Goal: Find specific page/section: Find specific page/section

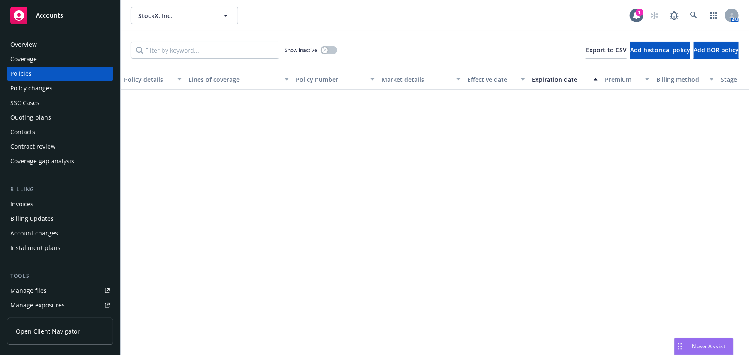
scroll to position [390, 0]
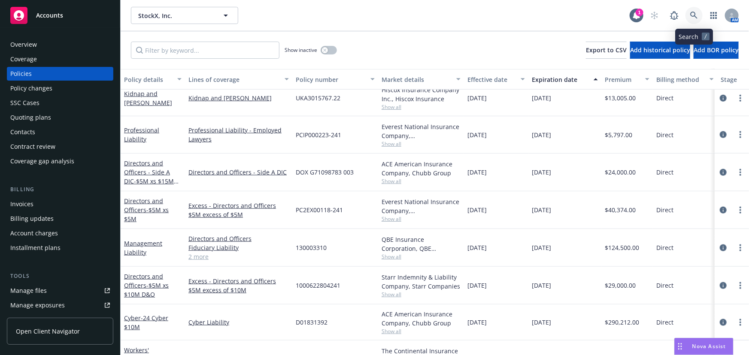
click at [697, 17] on icon at bounding box center [694, 16] width 8 height 8
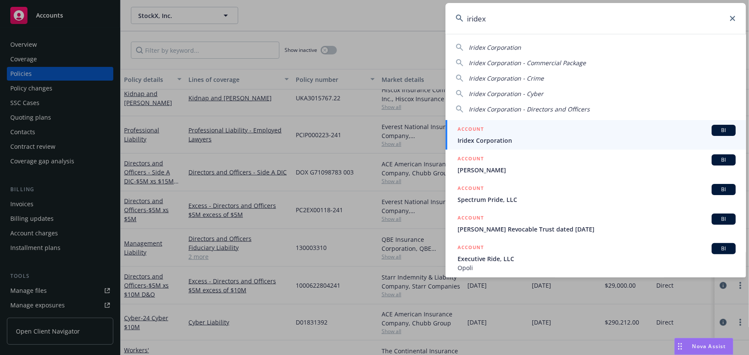
type input "iridex"
click at [506, 139] on span "Iridex Corporation" at bounding box center [597, 140] width 278 height 9
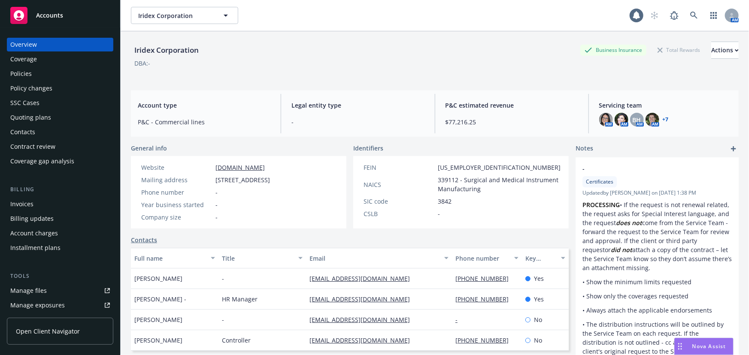
click at [61, 77] on div "Policies" at bounding box center [60, 74] width 100 height 14
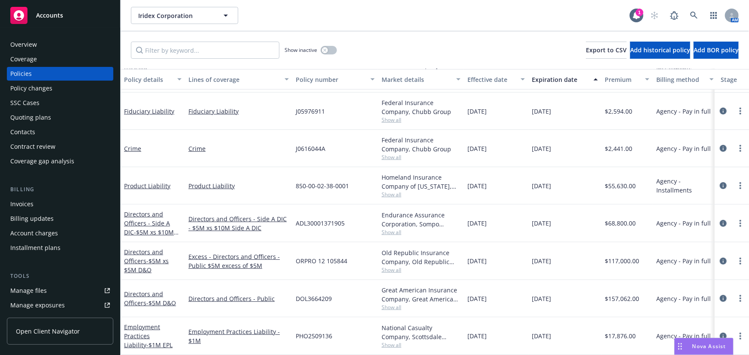
scroll to position [195, 0]
click at [146, 341] on span "- $1M EPL" at bounding box center [159, 345] width 26 height 8
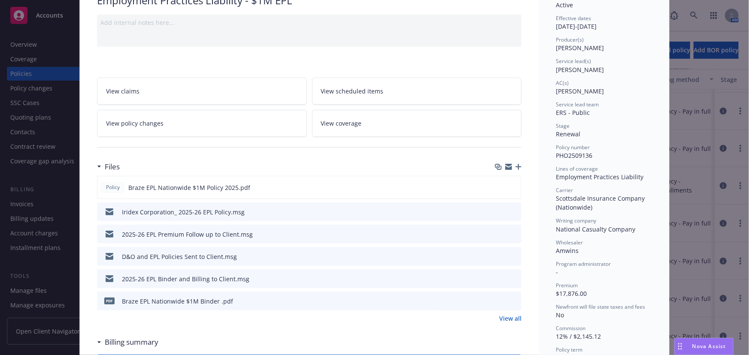
scroll to position [78, 0]
click at [512, 300] on icon "preview file" at bounding box center [513, 300] width 8 height 6
